Goal: Task Accomplishment & Management: Complete application form

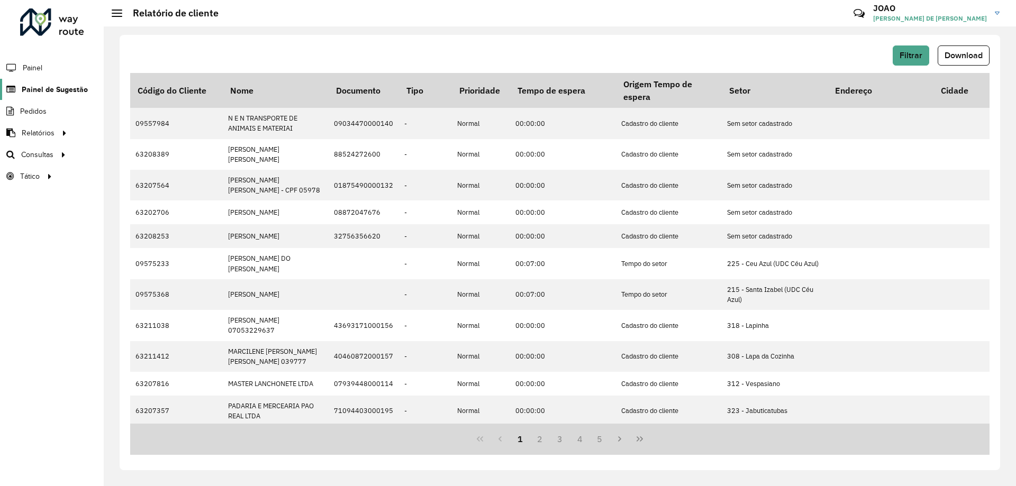
click at [40, 85] on span "Painel de Sugestão" at bounding box center [55, 89] width 66 height 11
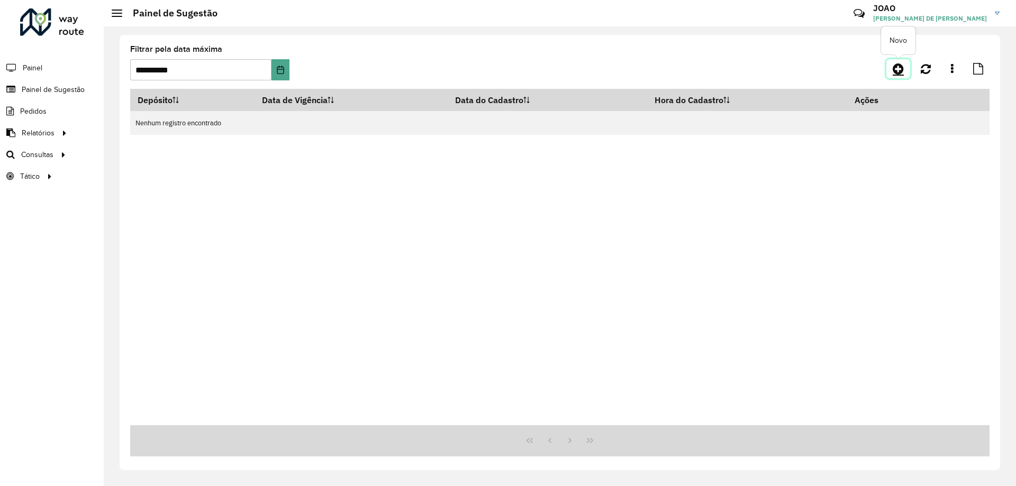
click at [894, 71] on icon at bounding box center [897, 68] width 11 height 13
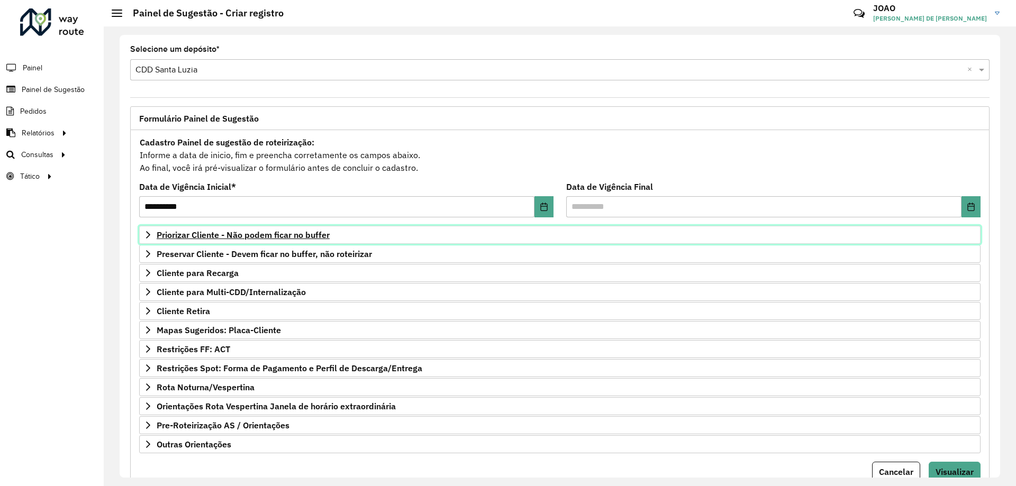
click at [304, 237] on span "Priorizar Cliente - Não podem ficar no buffer" at bounding box center [243, 235] width 173 height 8
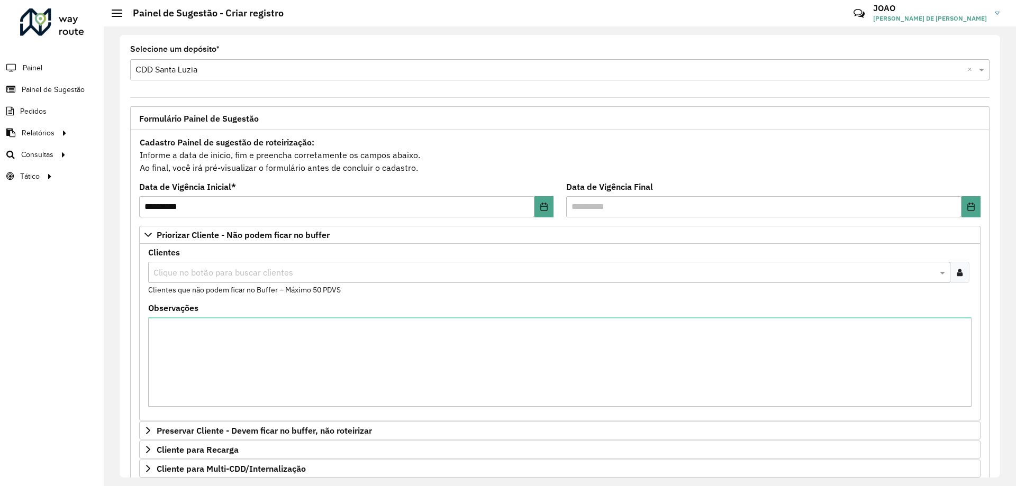
click at [958, 275] on icon at bounding box center [960, 272] width 6 height 8
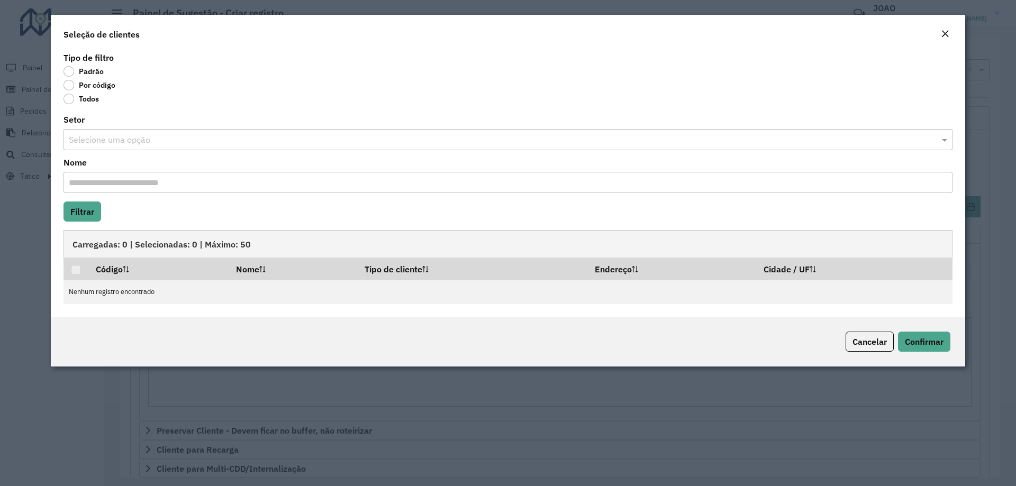
click at [71, 87] on label "Por código" at bounding box center [89, 85] width 52 height 11
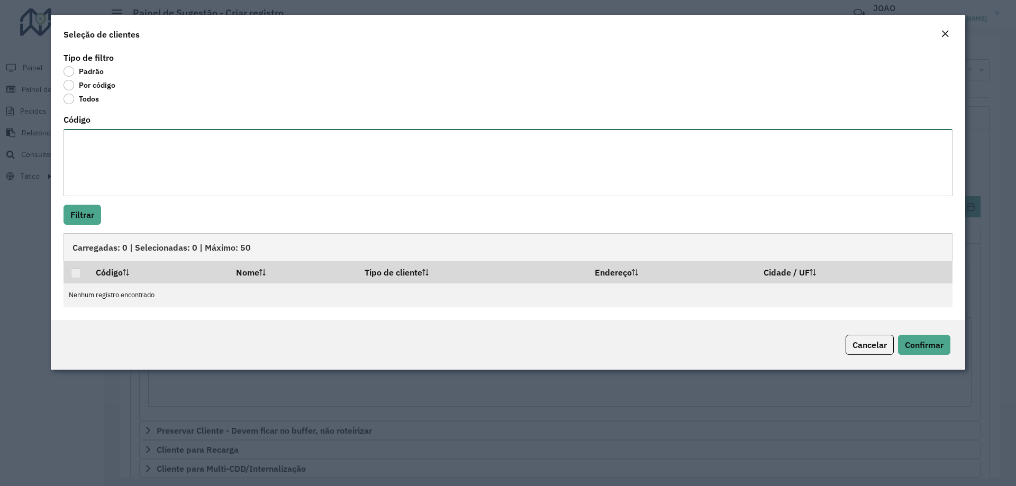
click at [85, 140] on textarea "Código" at bounding box center [507, 162] width 889 height 67
type textarea "**** *****"
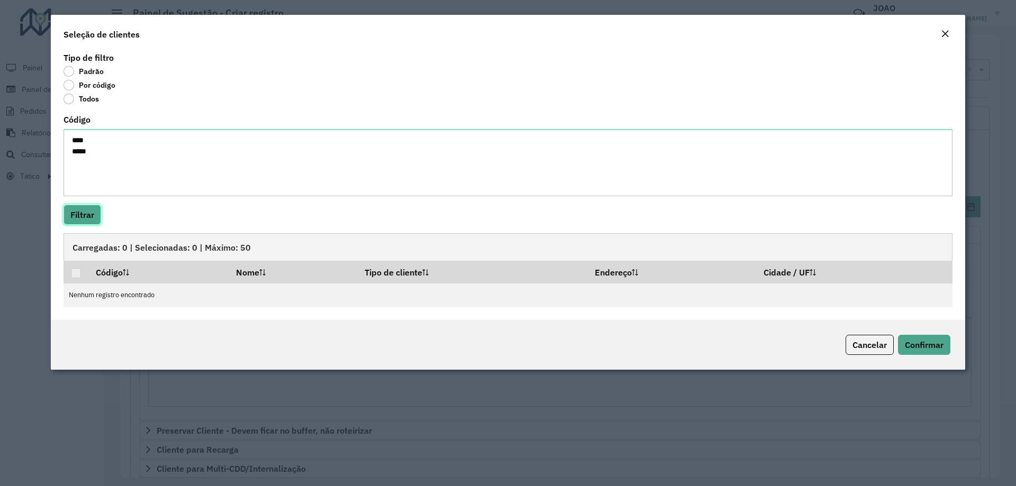
click at [89, 215] on button "Filtrar" at bounding box center [82, 215] width 38 height 20
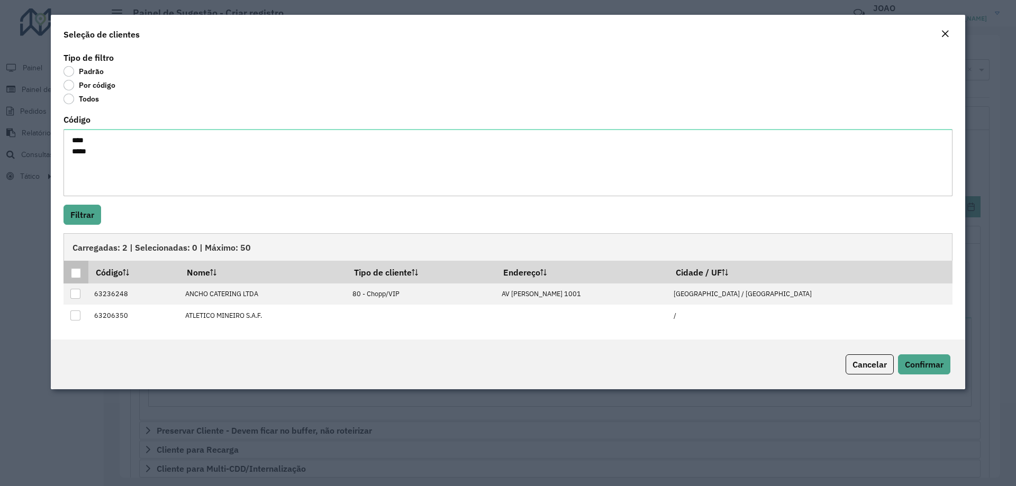
click at [74, 275] on div at bounding box center [76, 273] width 10 height 10
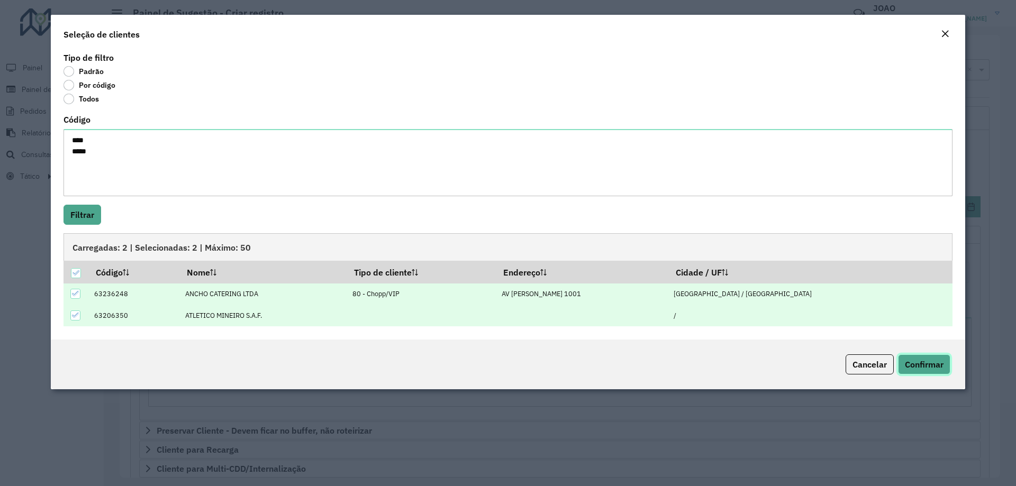
click at [936, 367] on span "Confirmar" at bounding box center [924, 364] width 39 height 11
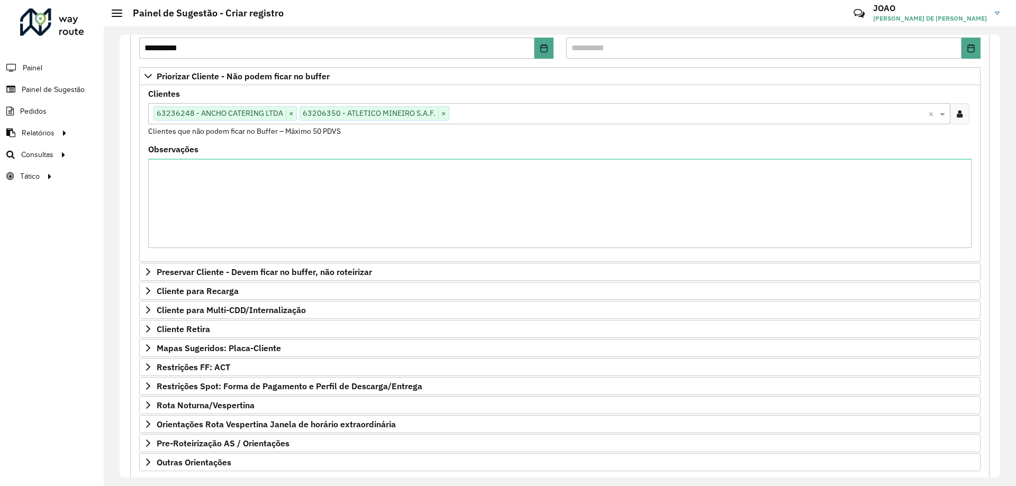
scroll to position [212, 0]
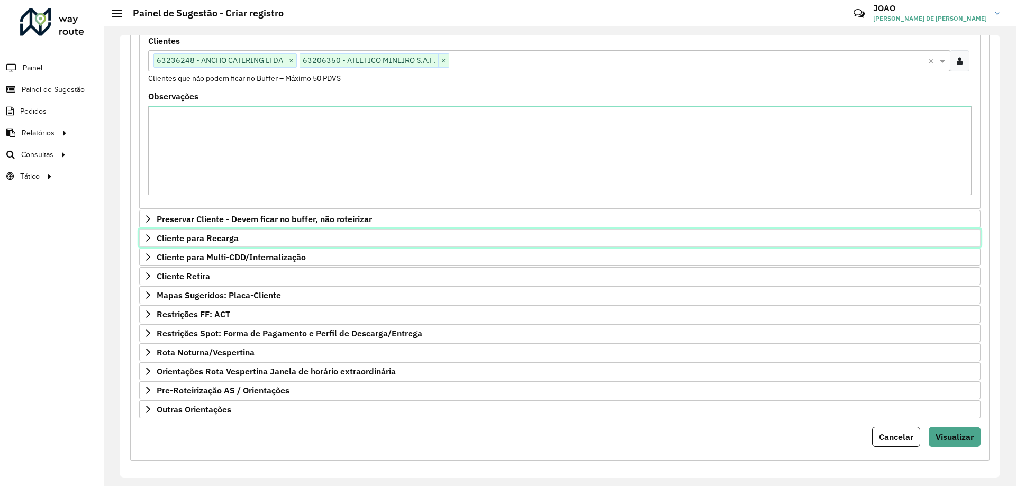
click at [216, 240] on span "Cliente para Recarga" at bounding box center [198, 238] width 82 height 8
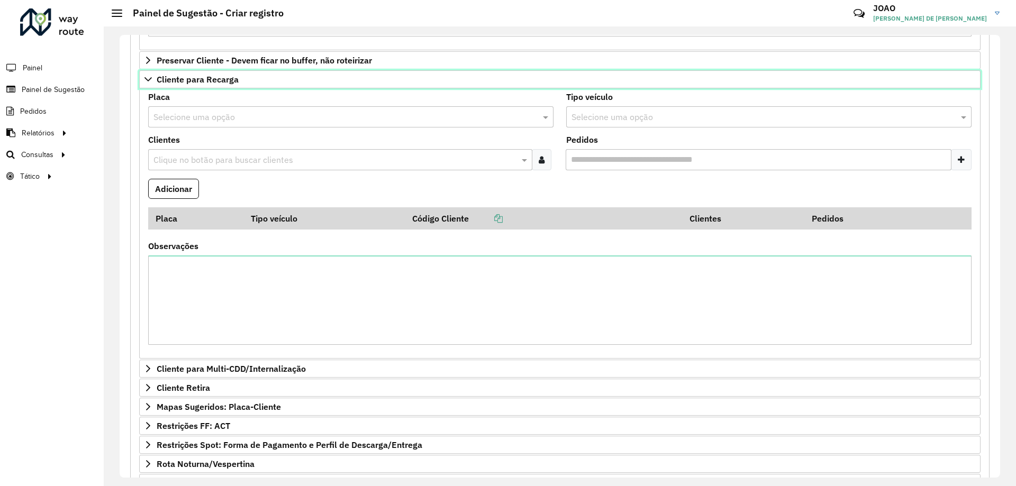
scroll to position [317, 0]
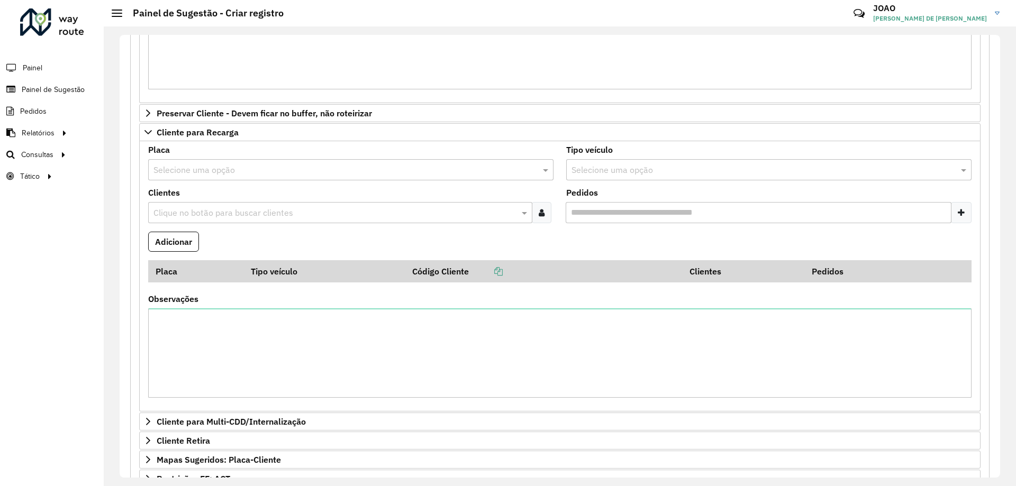
click at [212, 170] on input "text" at bounding box center [340, 170] width 374 height 13
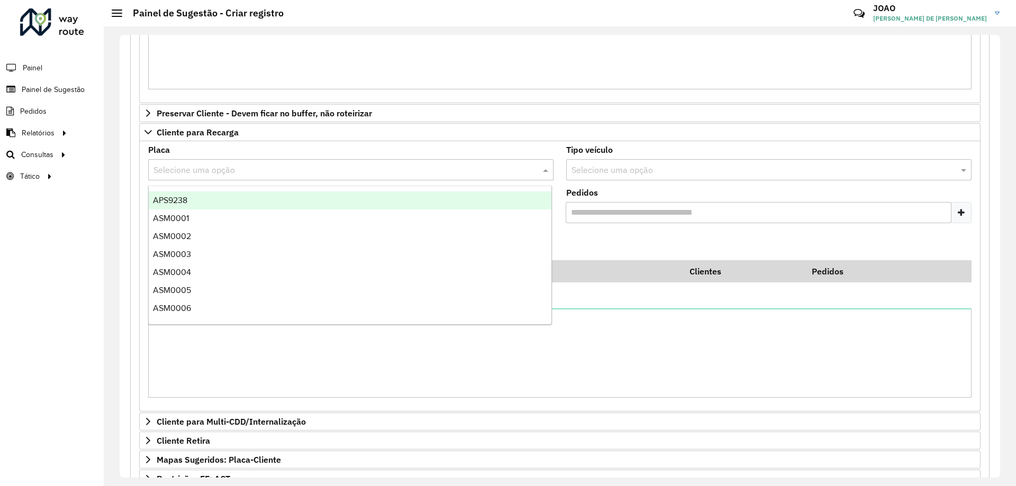
click at [276, 149] on div "Placa Selecione uma opção" at bounding box center [350, 163] width 405 height 34
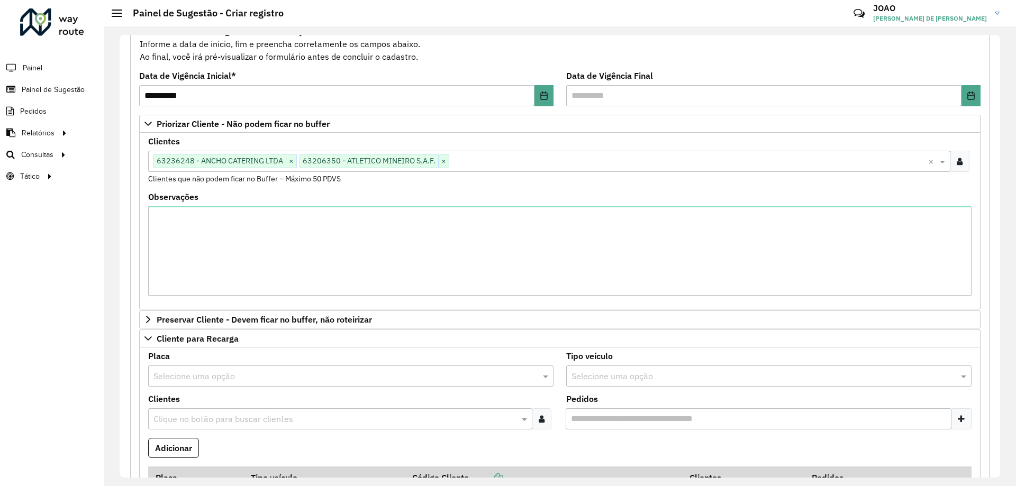
scroll to position [101, 0]
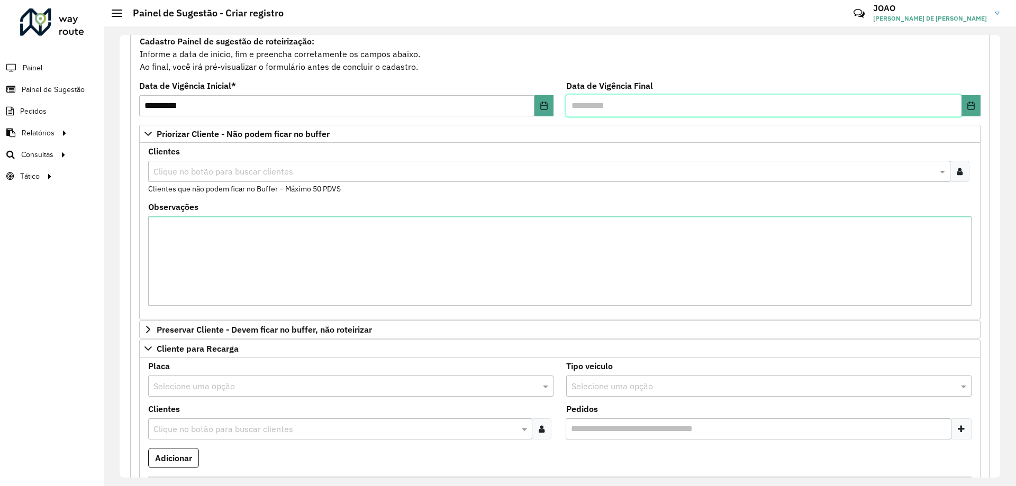
click at [798, 110] on input "text" at bounding box center [763, 105] width 395 height 21
click at [807, 83] on div "Data de Vigência Final" at bounding box center [773, 99] width 414 height 34
